Goal: Check status: Check status

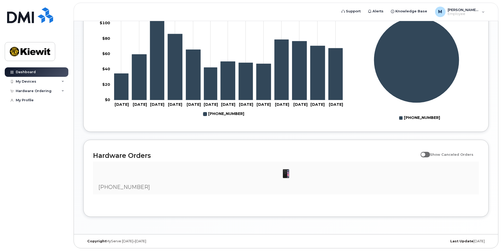
scroll to position [223, 0]
click at [28, 82] on div "My Devices" at bounding box center [26, 81] width 20 height 4
click at [34, 121] on div "Hardware Ordering" at bounding box center [34, 119] width 36 height 4
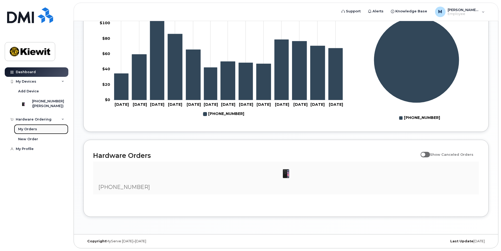
click at [32, 131] on div "My Orders" at bounding box center [27, 129] width 19 height 5
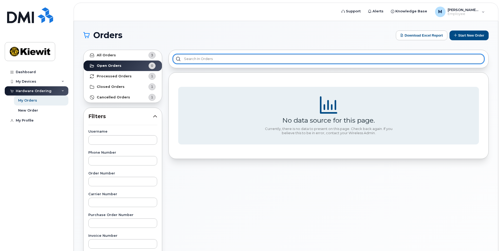
click at [201, 58] on input "text" at bounding box center [328, 58] width 311 height 9
paste input "DMINC9565444"
type input "DMINC9565444"
click at [221, 58] on input "DMINC9565444" at bounding box center [328, 58] width 311 height 9
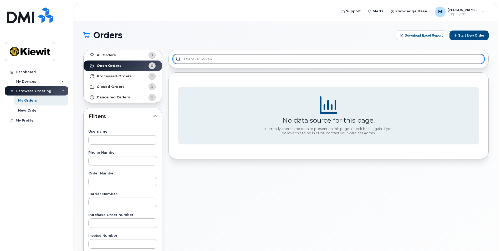
click at [178, 60] on input "DMINC9565444" at bounding box center [328, 58] width 311 height 9
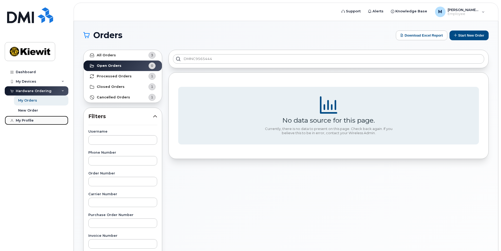
click at [24, 118] on div "My Profile" at bounding box center [25, 120] width 18 height 4
click at [28, 119] on div "My Profile" at bounding box center [25, 120] width 18 height 4
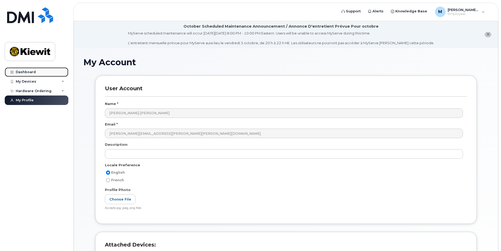
click at [27, 71] on div "Dashboard" at bounding box center [26, 72] width 20 height 4
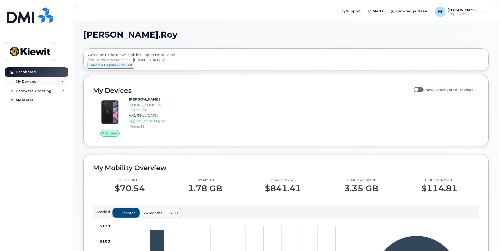
click at [32, 80] on div "My Devices" at bounding box center [26, 81] width 20 height 4
click at [39, 121] on div "Hardware Ordering" at bounding box center [34, 119] width 36 height 4
click at [381, 33] on h1 "[PERSON_NAME].Roy" at bounding box center [284, 34] width 402 height 8
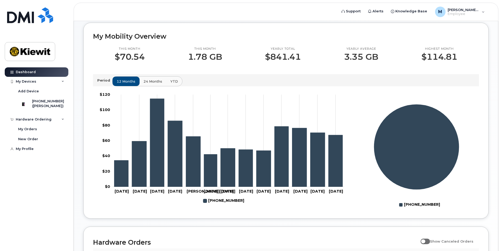
scroll to position [223, 0]
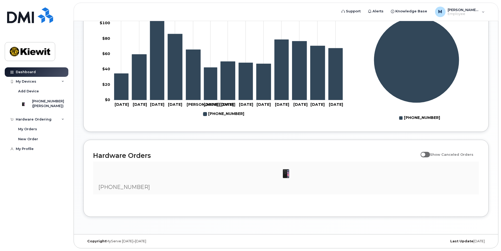
click at [284, 174] on img at bounding box center [285, 173] width 11 height 11
click at [28, 131] on div "My Orders" at bounding box center [27, 129] width 19 height 5
click at [28, 134] on div "Dashboard My Devices Add Device 438-825-3515 (Marie Andree Roy) Hardware Orderi…" at bounding box center [37, 154] width 65 height 175
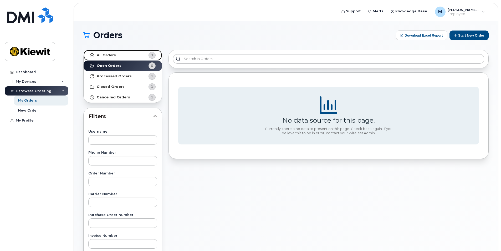
click at [103, 54] on strong "All Orders" at bounding box center [106, 55] width 19 height 4
